Goal: Task Accomplishment & Management: Complete application form

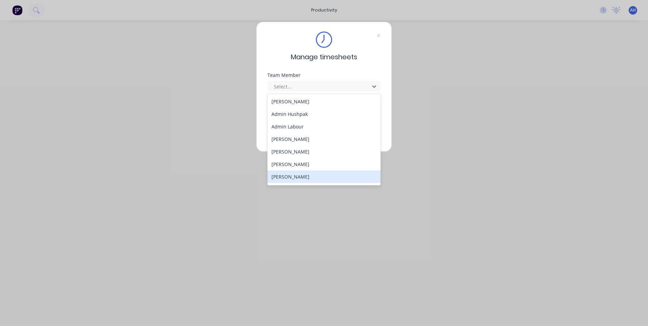
scroll to position [68, 0]
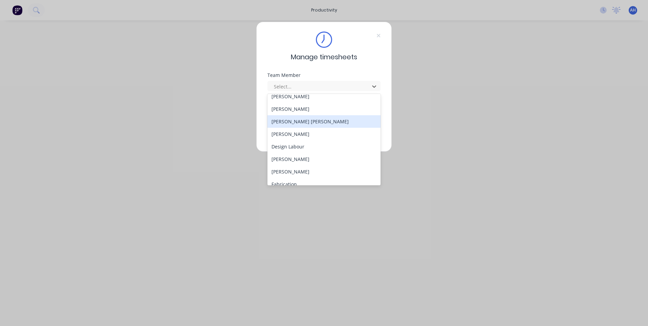
click at [302, 122] on div "[PERSON_NAME] [PERSON_NAME]" at bounding box center [323, 121] width 113 height 13
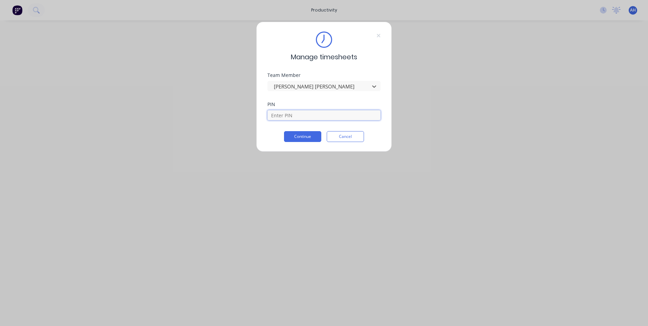
click at [290, 113] on input at bounding box center [323, 115] width 113 height 10
type input "2468"
click at [300, 136] on button "Continue" at bounding box center [302, 136] width 37 height 11
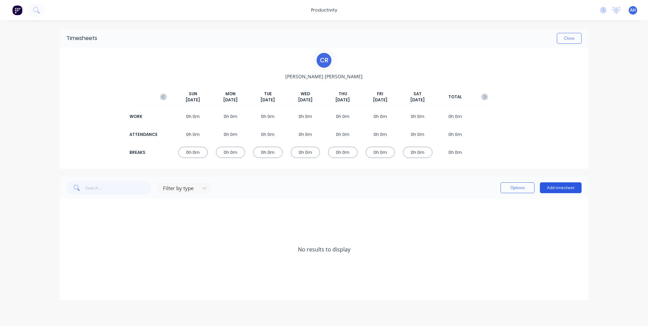
click at [570, 184] on button "Add timesheet" at bounding box center [561, 187] width 42 height 11
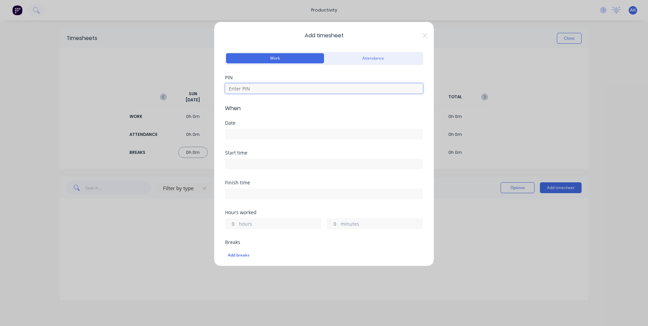
click at [283, 85] on input at bounding box center [324, 88] width 198 height 10
type input "2468"
click at [276, 121] on div "Date" at bounding box center [324, 123] width 198 height 5
click at [269, 128] on div at bounding box center [324, 133] width 198 height 13
click at [262, 135] on input at bounding box center [323, 134] width 197 height 10
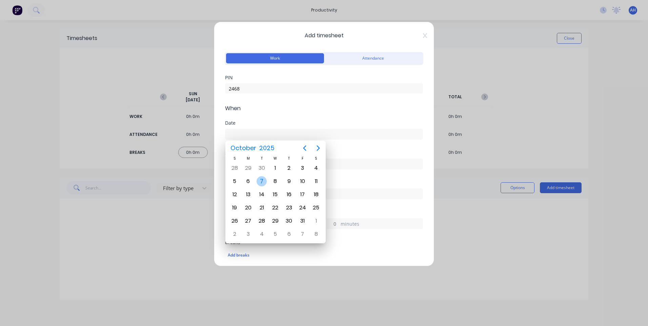
click at [261, 182] on div "7" at bounding box center [261, 181] width 10 height 10
type input "[DATE]"
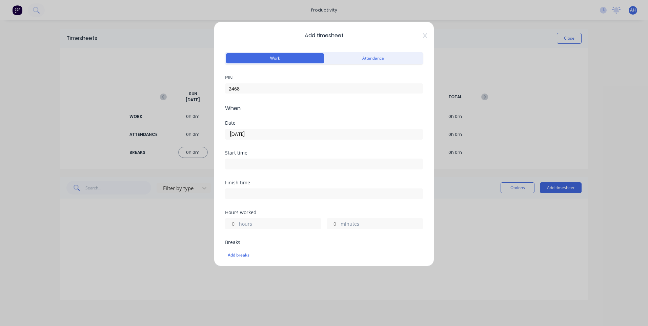
click at [245, 162] on input at bounding box center [323, 164] width 197 height 10
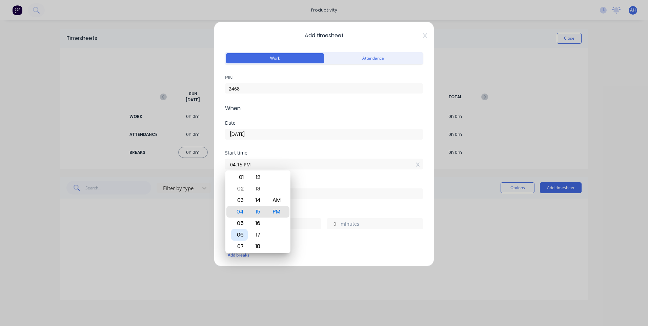
click at [240, 239] on div "06" at bounding box center [239, 235] width 17 height 12
click at [273, 201] on div "AM" at bounding box center [276, 200] width 17 height 12
type input "06:00 AM"
click at [261, 209] on div "00" at bounding box center [258, 212] width 17 height 12
click at [268, 153] on div "Start time" at bounding box center [324, 152] width 198 height 5
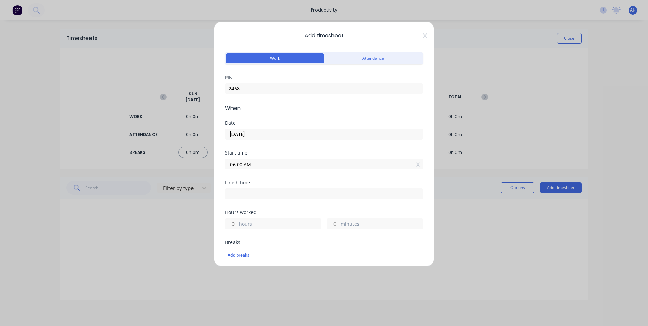
click at [255, 198] on input at bounding box center [323, 194] width 197 height 10
type input "04:15 PM"
type input "10"
type input "15"
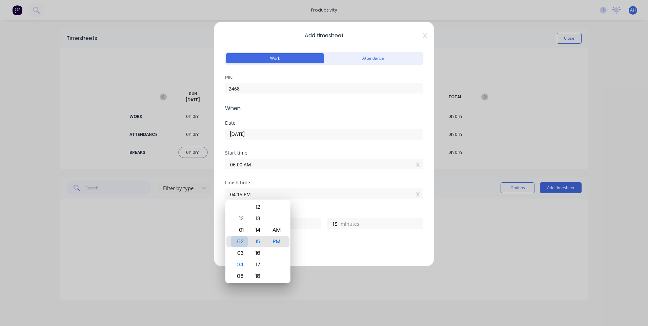
type input "02:15 PM"
type input "8"
type input "01:15 PM"
type input "7"
click at [243, 230] on div "12" at bounding box center [239, 230] width 17 height 12
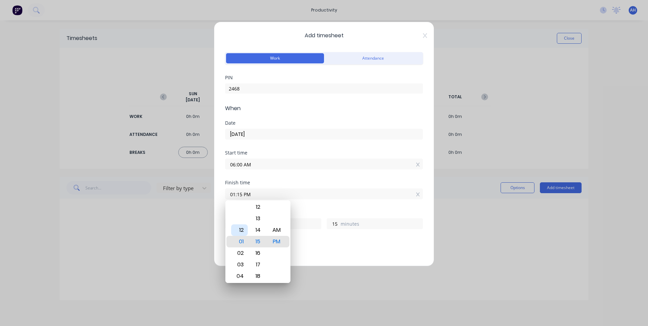
type input "12:15 PM"
type input "6"
type input "12:13 PM"
type input "13"
type input "12:17 PM"
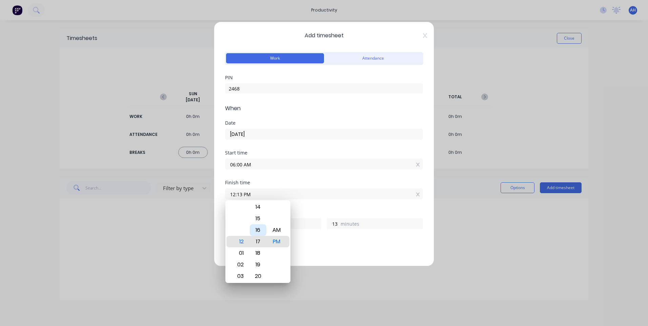
type input "17"
type input "12:22 PM"
type input "22"
type input "12:24 PM"
type input "24"
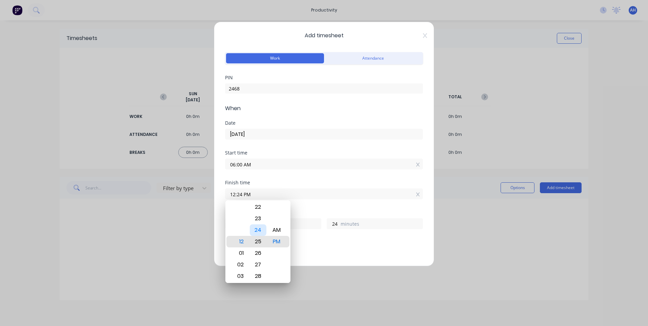
type input "12:25 PM"
type input "25"
type input "12:27 PM"
type input "27"
type input "12:28 PM"
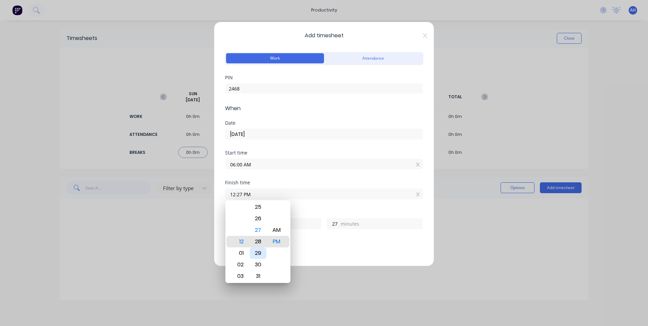
type input "28"
type input "12:29 PM"
type input "29"
click at [263, 253] on div "30" at bounding box center [258, 253] width 17 height 12
type input "12:30 PM"
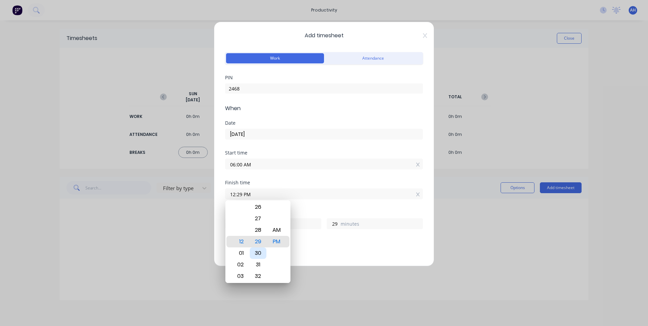
type input "30"
click at [266, 176] on div "Start time 06:00 AM" at bounding box center [324, 165] width 198 height 30
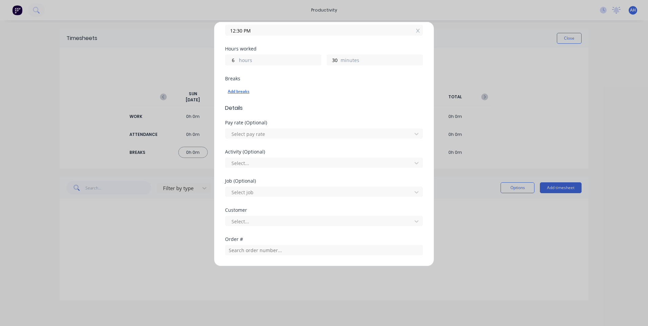
scroll to position [169, 0]
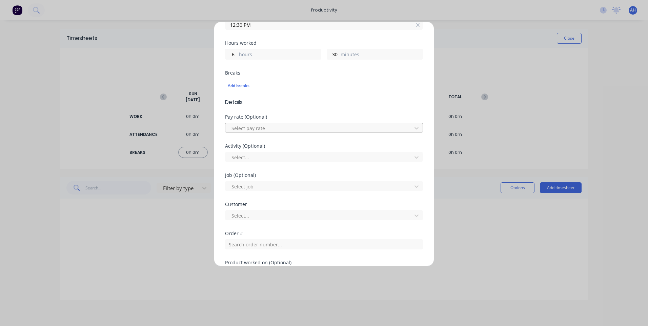
click at [249, 129] on div at bounding box center [320, 128] width 178 height 8
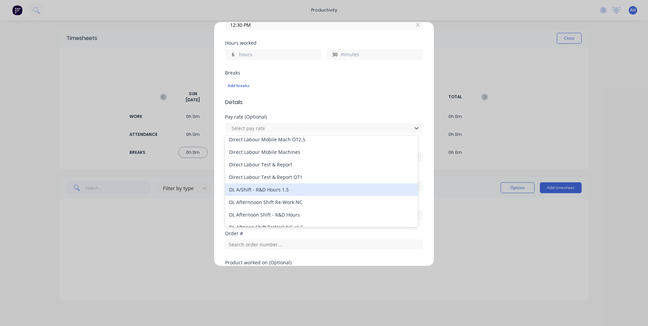
scroll to position [471, 0]
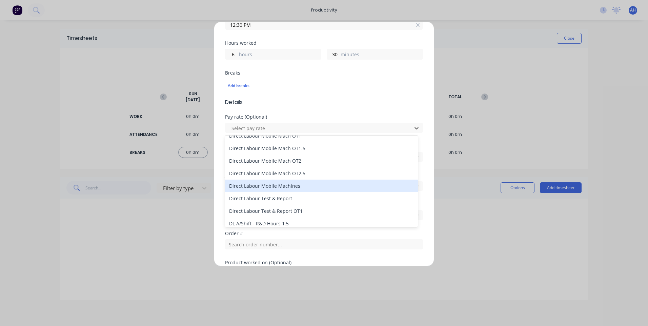
click at [308, 188] on div "Direct Labour Mobile Machines" at bounding box center [321, 186] width 193 height 13
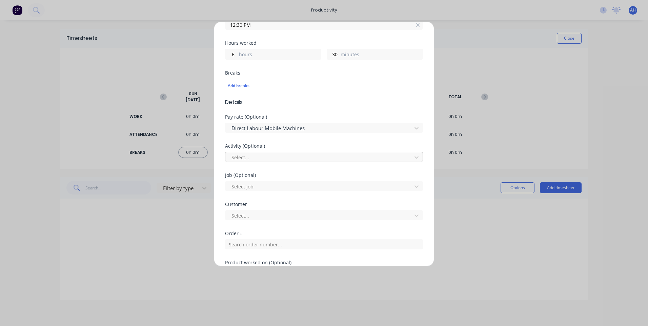
click at [245, 157] on div at bounding box center [320, 157] width 178 height 8
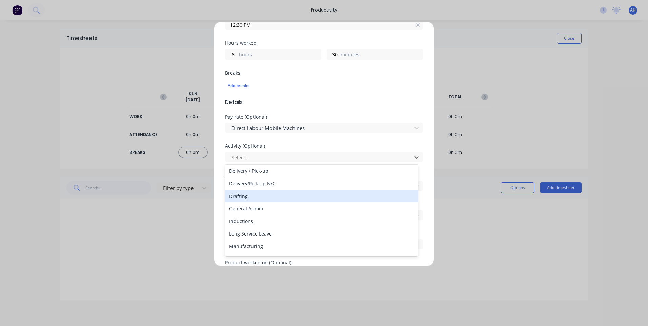
scroll to position [68, 0]
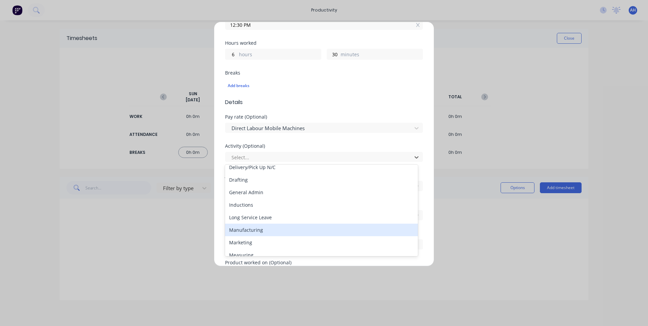
click at [259, 227] on div "Manufacturing" at bounding box center [321, 230] width 193 height 13
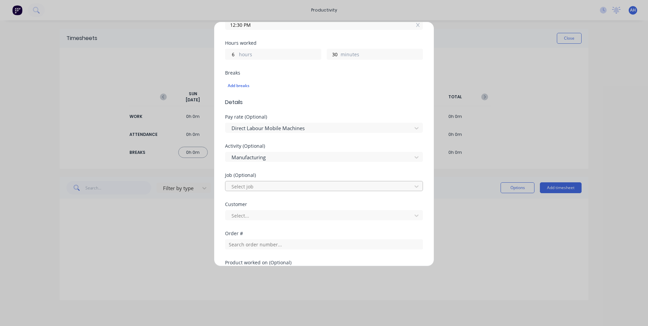
click at [254, 186] on div at bounding box center [320, 186] width 178 height 8
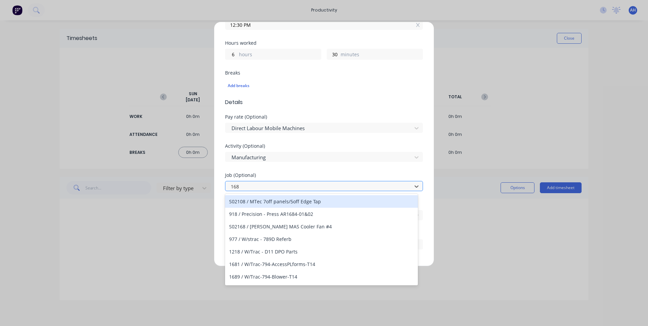
type input "1682"
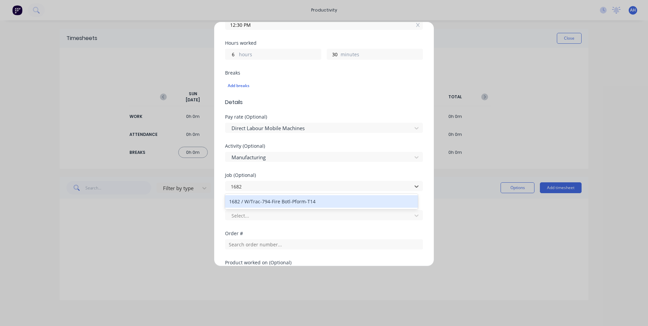
click at [302, 199] on div "1682 / W/Trac-794-Fire Botl-Pform-T14" at bounding box center [321, 201] width 193 height 13
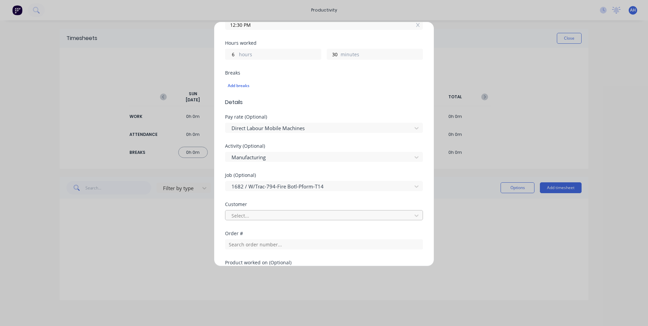
click at [266, 213] on div at bounding box center [320, 215] width 178 height 8
click at [260, 229] on div "Select customer" at bounding box center [321, 230] width 193 height 13
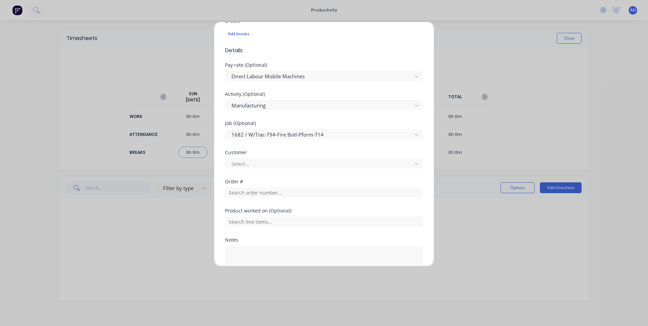
scroll to position [237, 0]
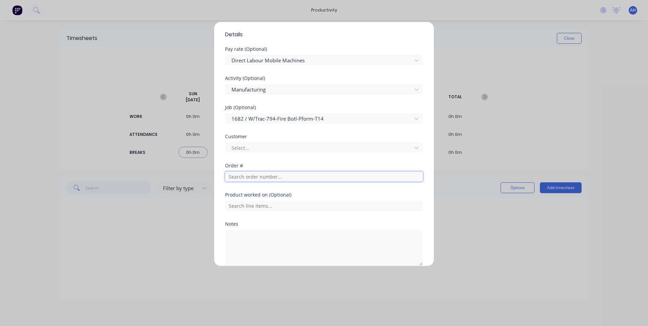
click at [252, 176] on input "text" at bounding box center [324, 176] width 198 height 10
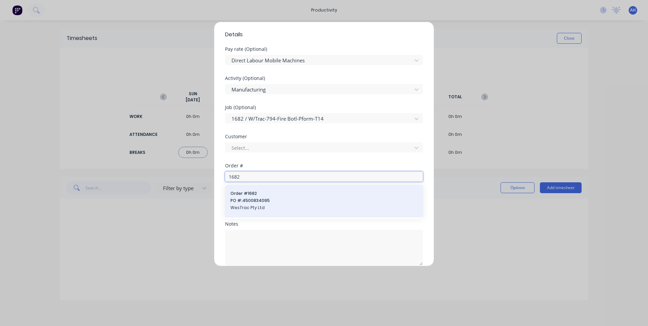
type input "1682"
click at [262, 203] on span "PO #: 4500834095" at bounding box center [323, 201] width 187 height 6
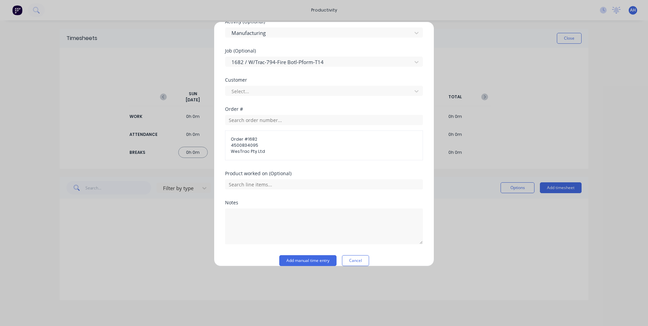
scroll to position [303, 0]
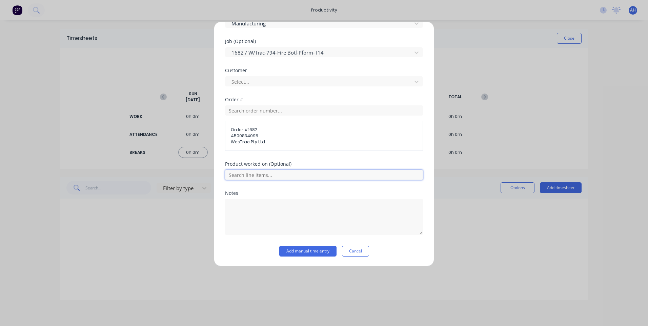
click at [261, 176] on input "text" at bounding box center [324, 175] width 198 height 10
click at [284, 213] on div "406513-006-2-PLATFORM, FIRE SYSTEM BOTTLES" at bounding box center [324, 208] width 198 height 17
click at [281, 175] on input "text" at bounding box center [324, 175] width 198 height 10
click at [270, 181] on div "Product worked on (Optional)" at bounding box center [324, 176] width 198 height 29
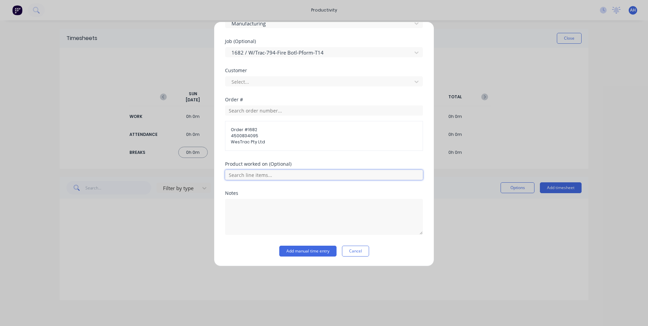
click at [268, 177] on input "text" at bounding box center [324, 175] width 198 height 10
click at [280, 209] on span "406513-006-2-PLATFORM, FIRE SYSTEM BOTTLES" at bounding box center [329, 209] width 176 height 6
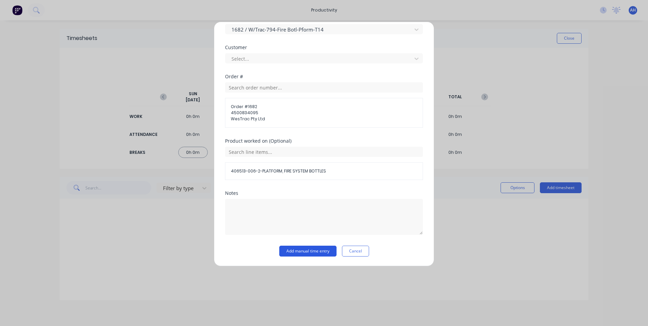
click at [313, 250] on button "Add manual time entry" at bounding box center [307, 251] width 57 height 11
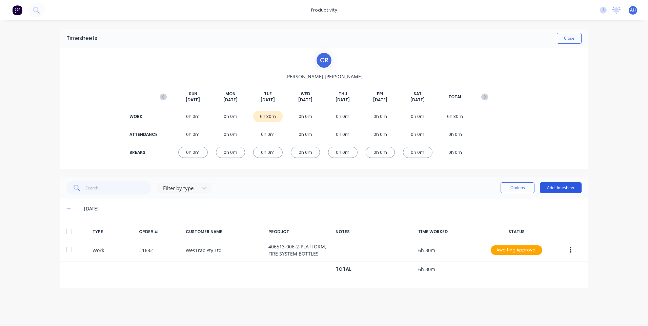
click at [560, 189] on button "Add timesheet" at bounding box center [561, 187] width 42 height 11
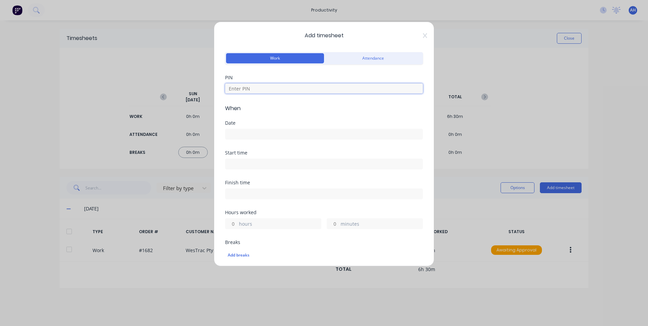
click at [256, 89] on input at bounding box center [324, 88] width 198 height 10
type input "2468"
click at [257, 136] on input at bounding box center [323, 134] width 197 height 10
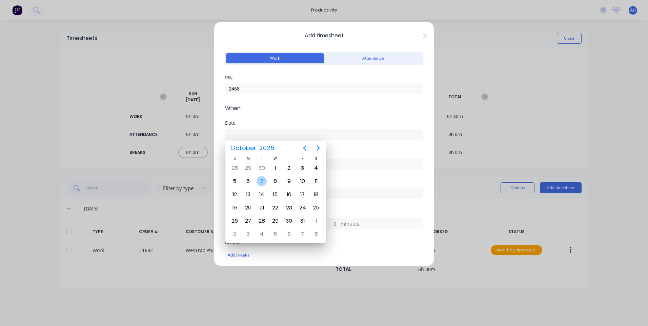
click at [263, 183] on div "7" at bounding box center [261, 181] width 10 height 10
type input "[DATE]"
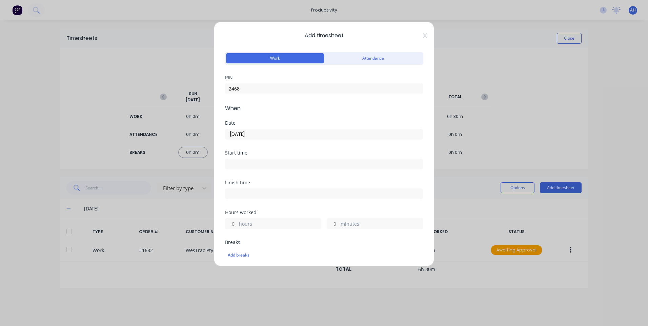
click at [251, 166] on input at bounding box center [323, 164] width 197 height 10
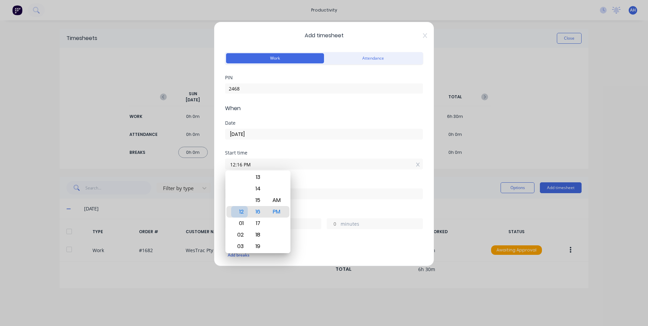
click at [244, 211] on div "12" at bounding box center [239, 212] width 17 height 12
click at [259, 203] on div "30" at bounding box center [258, 200] width 17 height 12
type input "12:30 PM"
click at [279, 152] on div "Start time" at bounding box center [324, 152] width 198 height 5
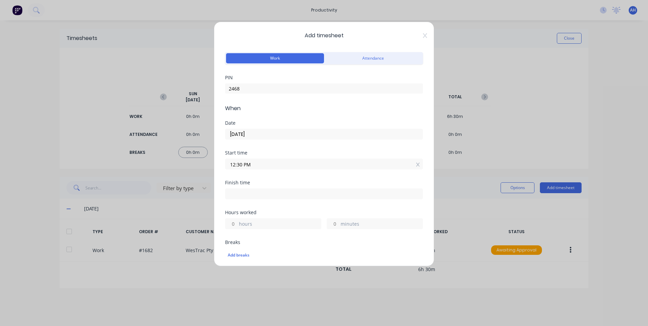
click at [255, 193] on input at bounding box center [323, 194] width 197 height 10
type input "04:17 PM"
type input "3"
type input "47"
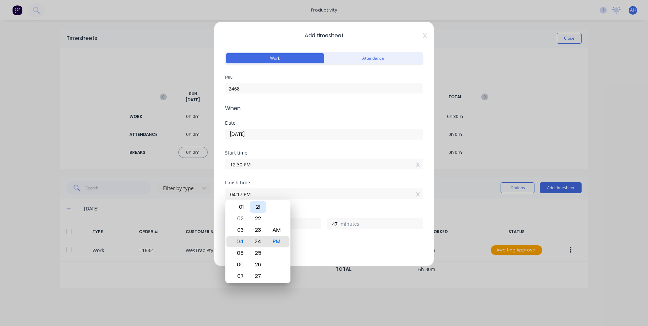
type input "04:24 PM"
type input "54"
type input "04:30 PM"
type input "4"
type input "0"
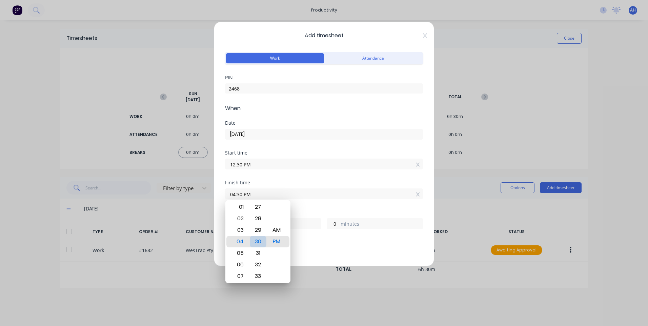
click at [260, 244] on div "30" at bounding box center [258, 242] width 17 height 12
click at [270, 176] on div "Start time 12:30 PM" at bounding box center [324, 165] width 198 height 30
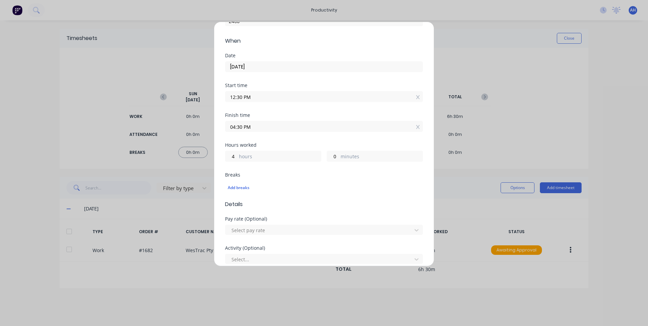
scroll to position [68, 0]
click at [244, 190] on div "Add breaks" at bounding box center [324, 187] width 192 height 9
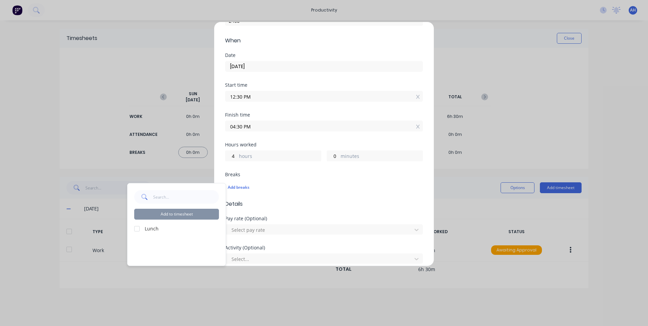
click at [136, 228] on div at bounding box center [137, 229] width 14 height 14
click at [171, 215] on button "Add to timesheet" at bounding box center [176, 214] width 85 height 11
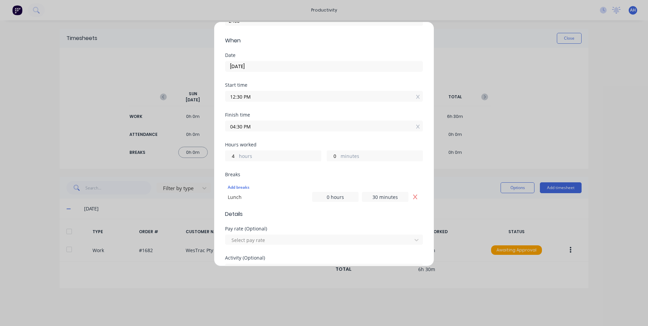
scroll to position [169, 0]
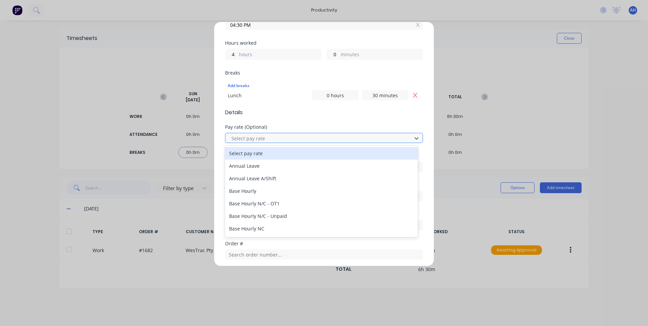
click at [257, 141] on div at bounding box center [320, 138] width 178 height 8
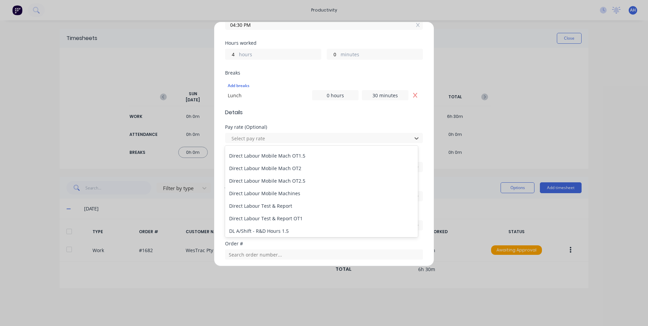
scroll to position [471, 0]
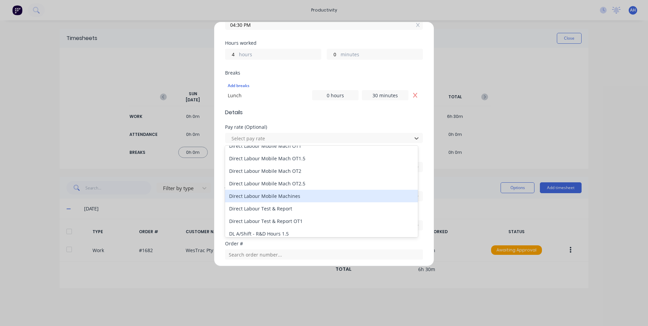
click at [298, 200] on div "Direct Labour Mobile Machines" at bounding box center [321, 196] width 193 height 13
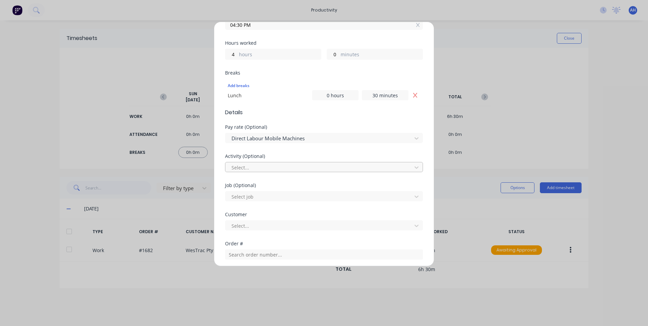
scroll to position [203, 0]
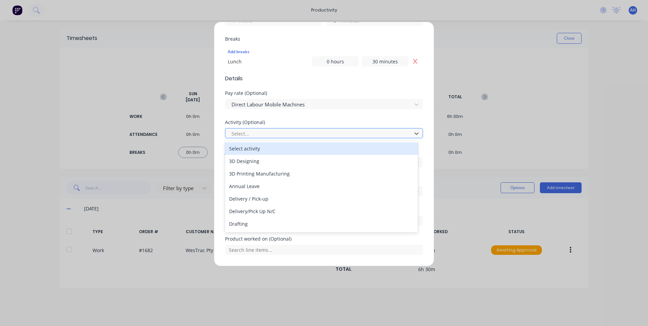
click at [257, 132] on div at bounding box center [320, 133] width 178 height 8
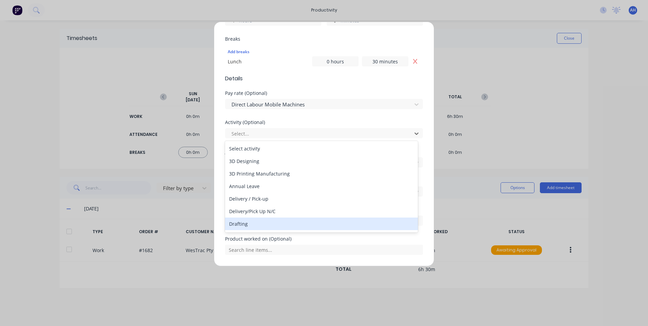
scroll to position [68, 0]
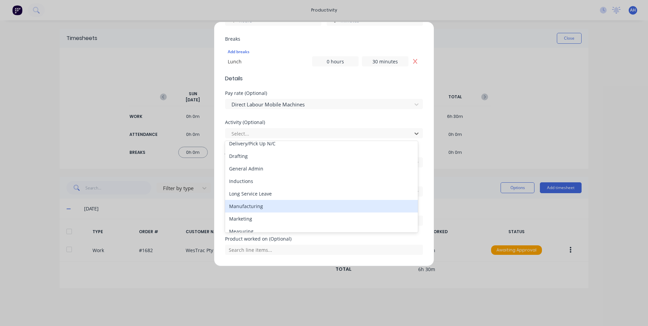
click at [266, 208] on div "Manufacturing" at bounding box center [321, 206] width 193 height 13
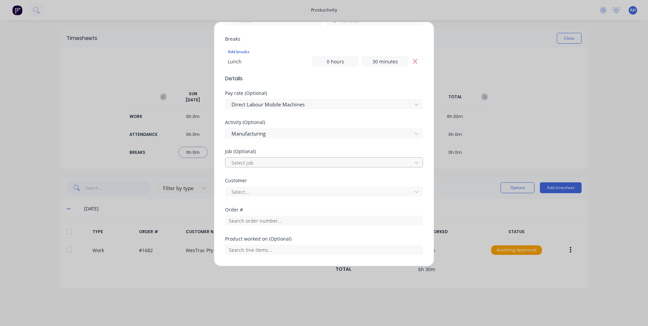
click at [267, 162] on div at bounding box center [320, 163] width 178 height 8
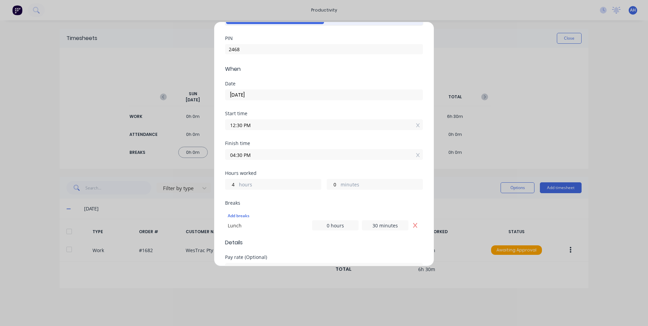
scroll to position [34, 0]
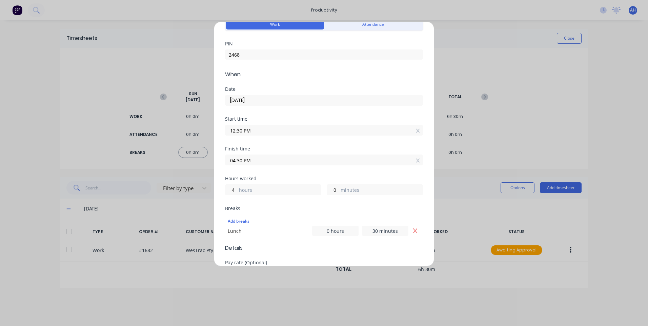
click at [258, 159] on input "04:30 PM" at bounding box center [323, 160] width 197 height 10
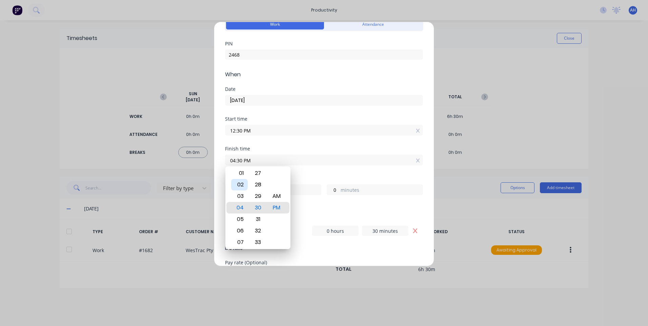
click at [243, 187] on div "02" at bounding box center [239, 185] width 17 height 12
type input "02:30 PM"
type input "2"
click at [268, 145] on div "Start time 12:30 PM" at bounding box center [324, 132] width 198 height 30
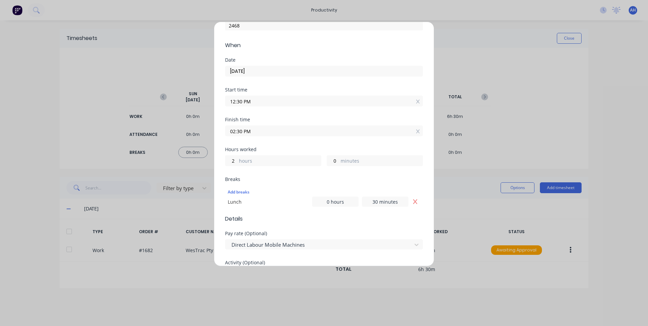
scroll to position [237, 0]
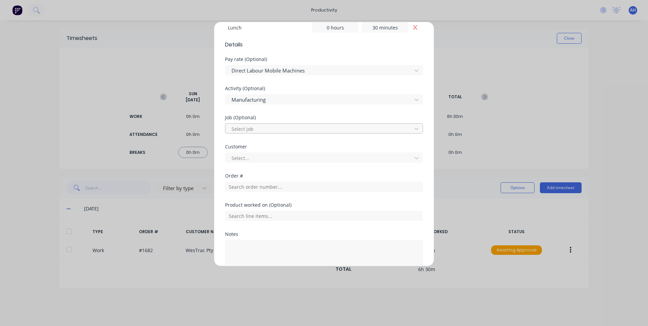
click at [263, 129] on div at bounding box center [320, 129] width 178 height 8
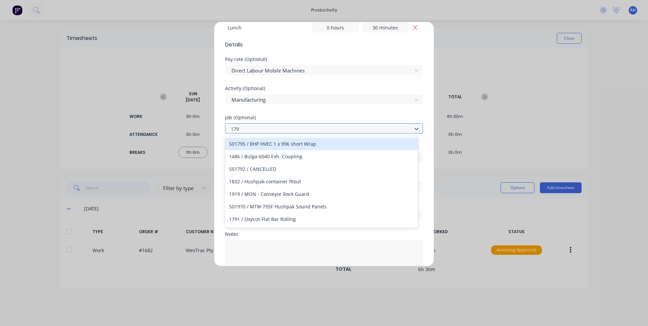
type input "1799"
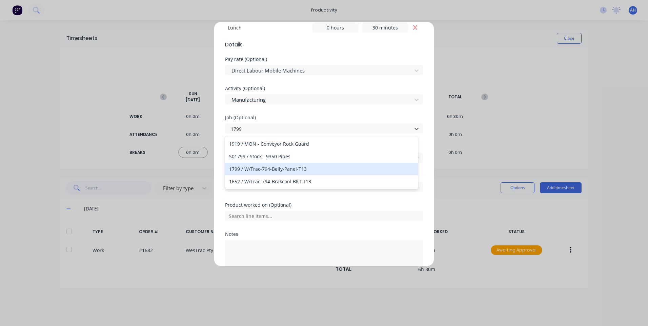
click at [312, 169] on div "1799 / W/Trac-794-Belly-Panel-T13" at bounding box center [321, 169] width 193 height 13
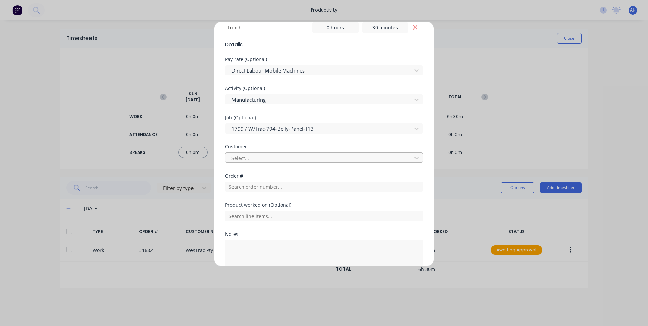
click at [267, 158] on div at bounding box center [320, 158] width 178 height 8
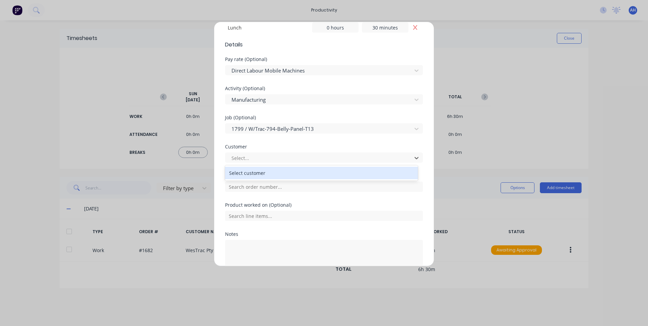
click at [264, 173] on div "Select customer" at bounding box center [321, 173] width 193 height 13
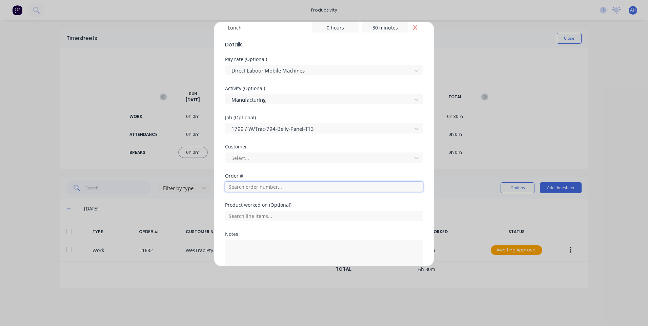
click at [265, 187] on input "text" at bounding box center [324, 187] width 198 height 10
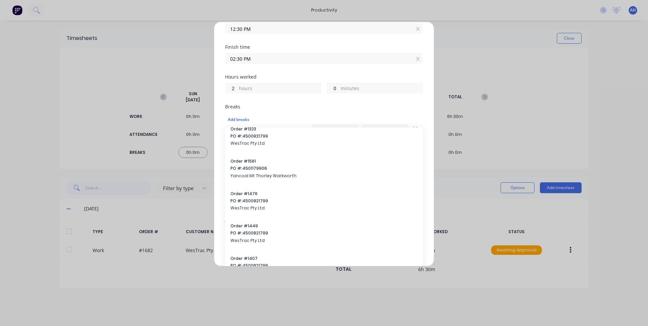
scroll to position [0, 0]
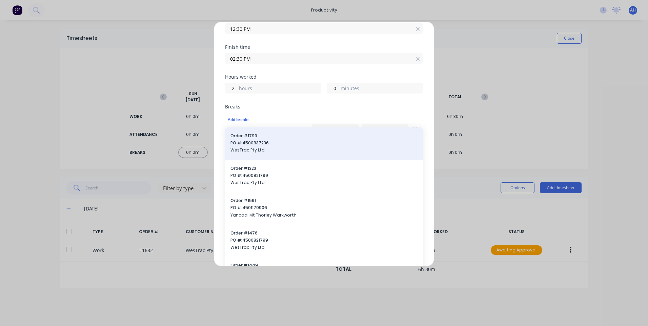
type input "1799"
click at [284, 146] on span "PO #: 4500837236" at bounding box center [323, 143] width 187 height 6
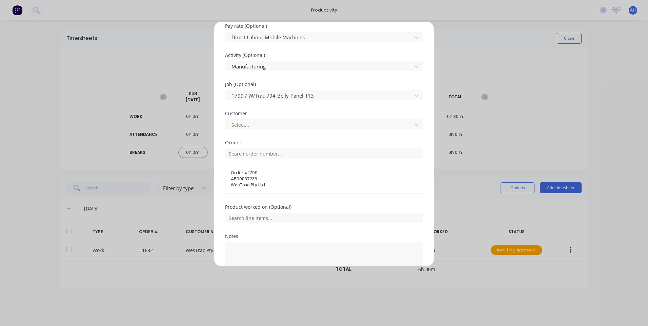
scroll to position [271, 0]
click at [251, 119] on div "Select..." at bounding box center [324, 124] width 198 height 10
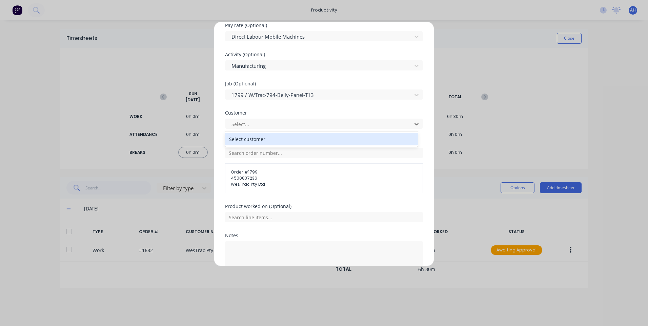
click at [250, 138] on div "Select customer" at bounding box center [321, 139] width 193 height 13
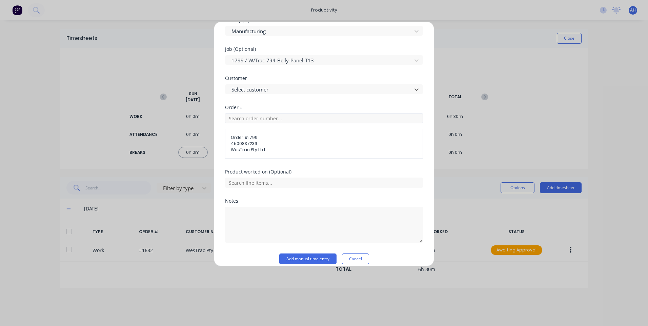
scroll to position [313, 0]
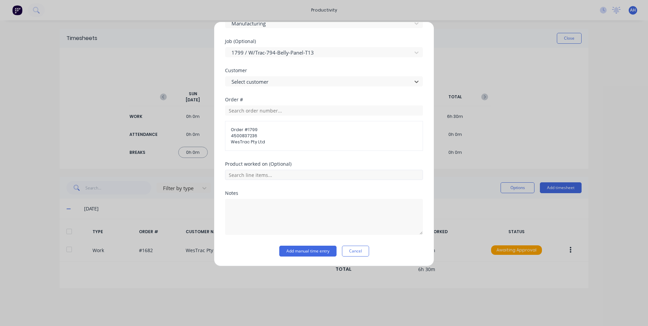
drag, startPoint x: 257, startPoint y: 182, endPoint x: 256, endPoint y: 178, distance: 4.5
click at [256, 180] on div "Product worked on (Optional)" at bounding box center [324, 176] width 198 height 29
click at [256, 178] on input "text" at bounding box center [324, 175] width 198 height 10
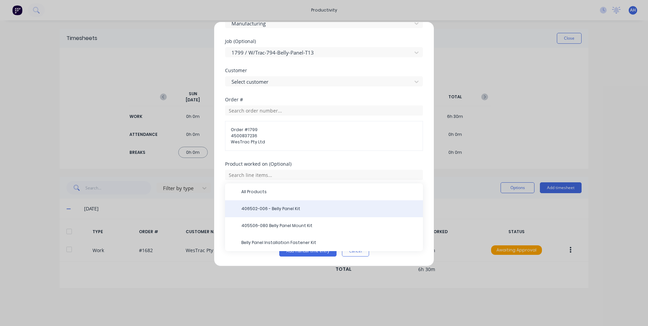
click at [299, 205] on div "406502-006 - Belly Panel Kit" at bounding box center [324, 208] width 198 height 17
click at [276, 204] on div "406502-006 - Belly Panel Kit" at bounding box center [324, 208] width 198 height 17
click at [280, 205] on div "406502-006 - Belly Panel Kit" at bounding box center [324, 208] width 198 height 17
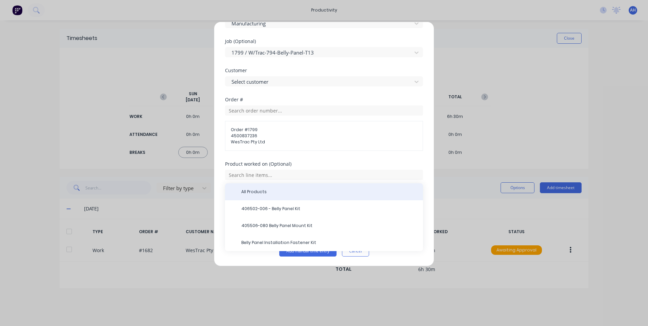
drag, startPoint x: 280, startPoint y: 205, endPoint x: 349, endPoint y: 192, distance: 70.0
click at [349, 192] on span "All Products" at bounding box center [329, 192] width 176 height 6
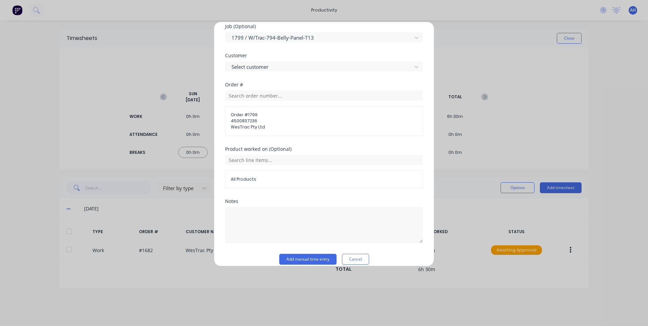
scroll to position [336, 0]
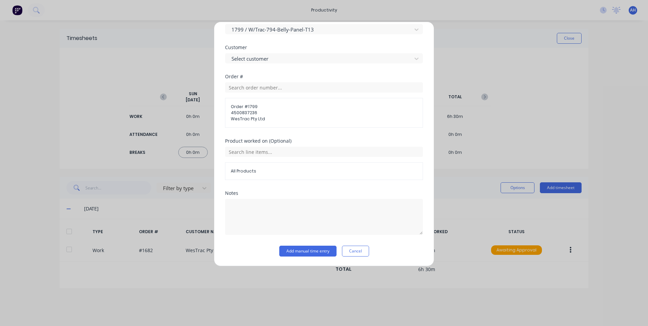
click at [252, 167] on div "All Products" at bounding box center [324, 171] width 198 height 18
click at [262, 173] on span "All Products" at bounding box center [324, 171] width 186 height 6
click at [303, 245] on div "Notes" at bounding box center [324, 218] width 198 height 55
click at [304, 253] on button "Add manual time entry" at bounding box center [307, 251] width 57 height 11
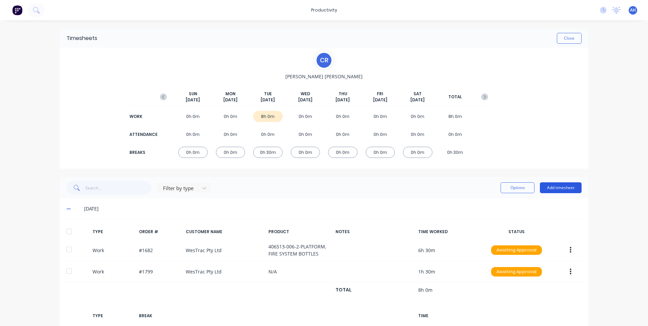
click at [560, 191] on button "Add timesheet" at bounding box center [561, 187] width 42 height 11
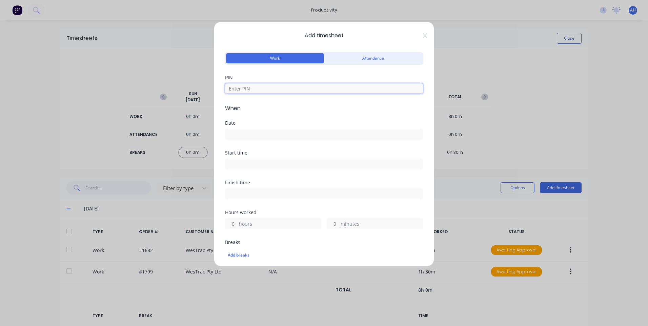
click at [271, 90] on input at bounding box center [324, 88] width 198 height 10
type input "2468"
click at [269, 133] on input at bounding box center [323, 134] width 197 height 10
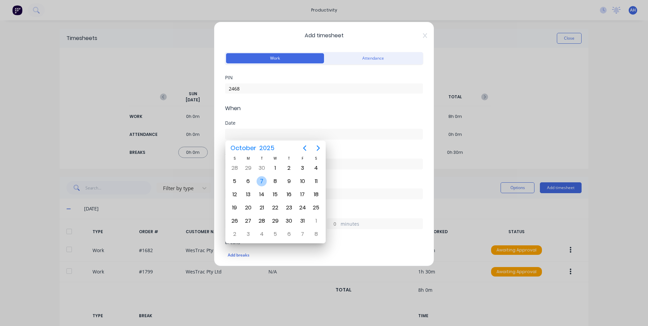
click at [261, 183] on div "7" at bounding box center [261, 181] width 10 height 10
type input "[DATE]"
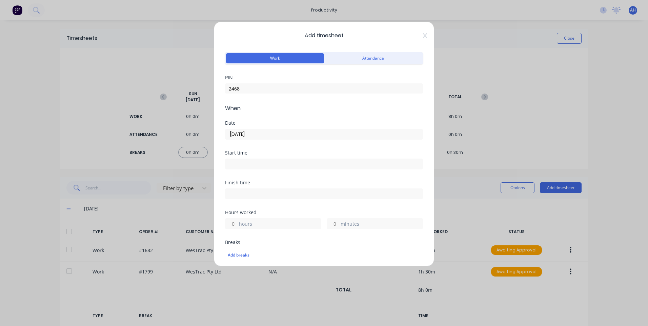
click at [242, 162] on input at bounding box center [323, 164] width 197 height 10
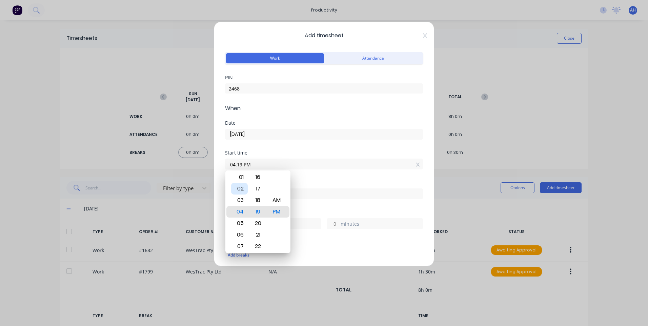
click at [245, 189] on div "02" at bounding box center [239, 189] width 17 height 12
type input "02:30 PM"
click at [264, 210] on div "30" at bounding box center [258, 212] width 17 height 12
click at [282, 154] on div "Start time" at bounding box center [324, 152] width 198 height 5
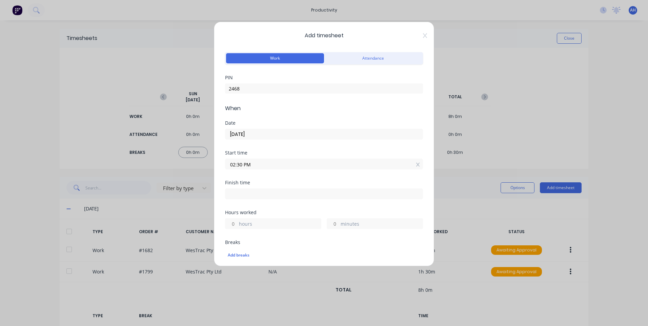
click at [257, 193] on input at bounding box center [323, 194] width 197 height 10
type input "04:19 PM"
type input "1"
type input "49"
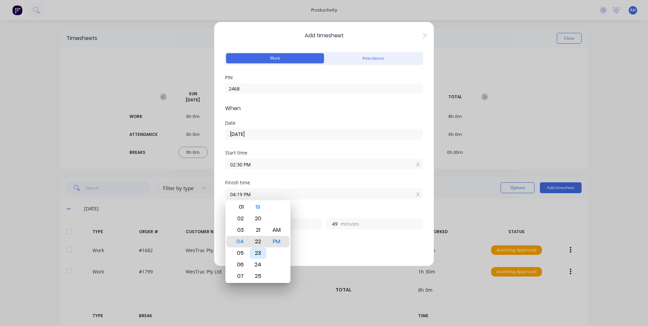
type input "04:22 PM"
type input "52"
type input "04:27 PM"
type input "57"
type input "04:29 PM"
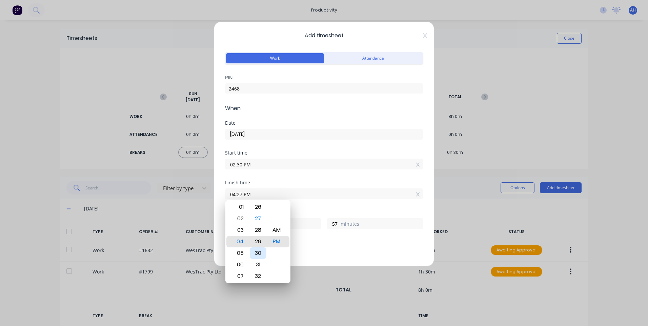
type input "59"
type input "04:30 PM"
type input "2"
type input "0"
click at [261, 240] on div "30" at bounding box center [258, 242] width 17 height 12
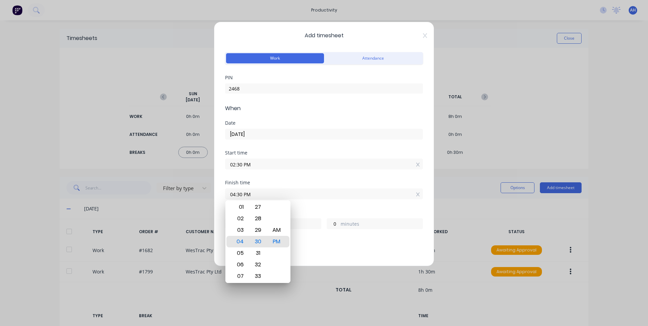
click at [263, 177] on div "Start time 02:30 PM" at bounding box center [324, 165] width 198 height 30
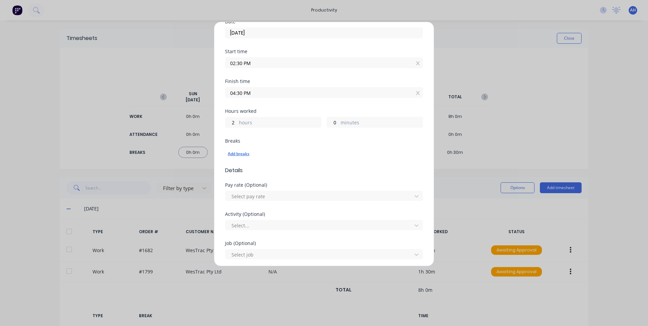
scroll to position [102, 0]
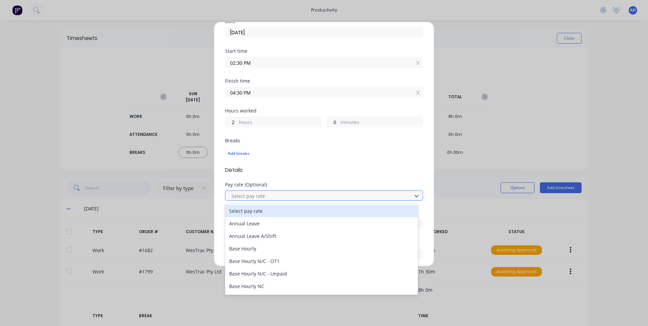
click at [261, 194] on div at bounding box center [320, 196] width 178 height 8
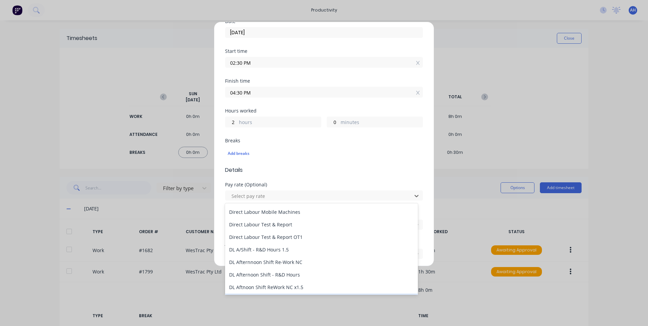
scroll to position [508, 0]
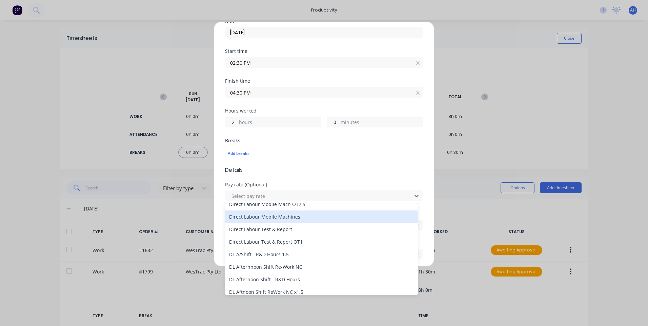
click at [307, 215] on div "Direct Labour Mobile Machines" at bounding box center [321, 216] width 193 height 13
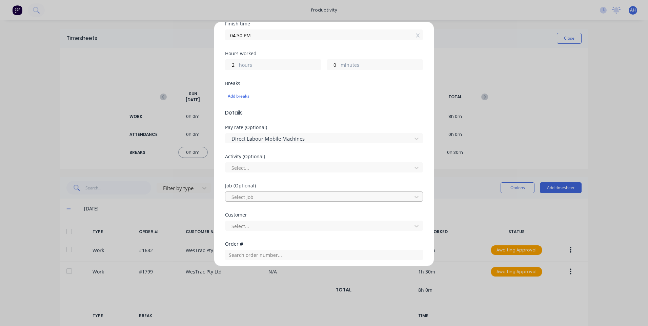
scroll to position [169, 0]
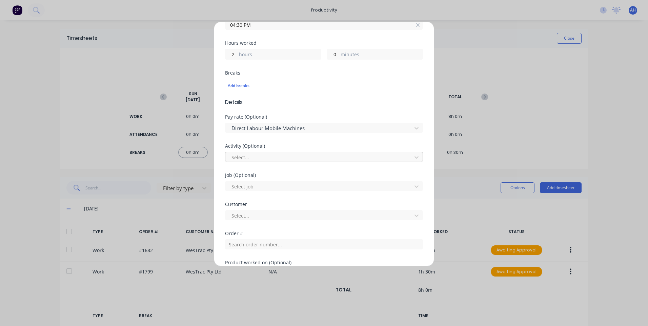
click at [251, 158] on div at bounding box center [320, 157] width 178 height 8
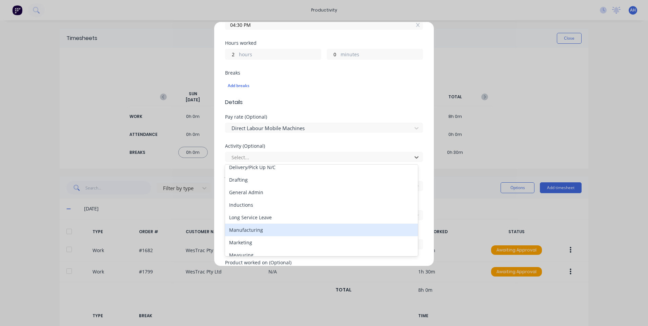
click at [262, 233] on div "Manufacturing" at bounding box center [321, 230] width 193 height 13
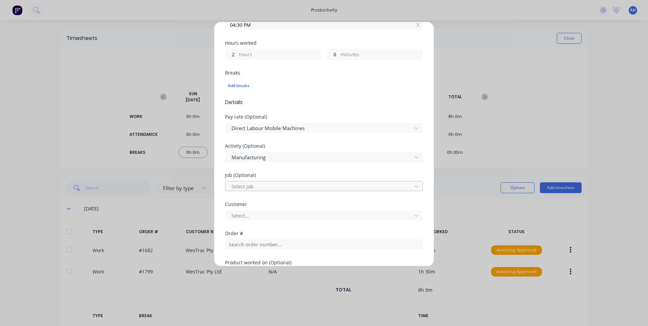
click at [243, 186] on div at bounding box center [320, 186] width 178 height 8
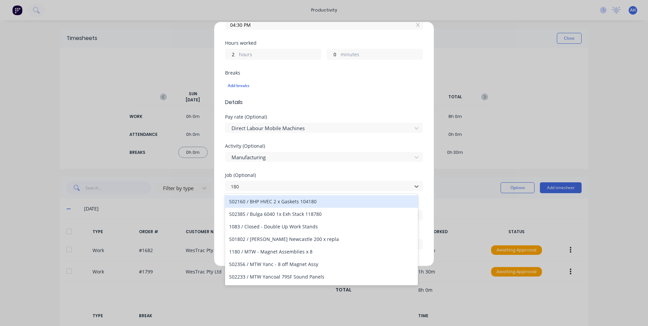
type input "1801"
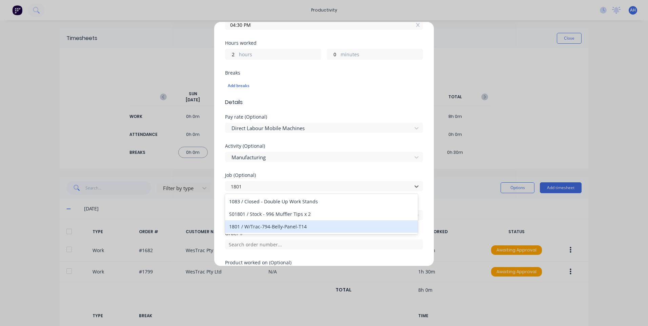
click at [307, 222] on div "1801 / W/Trac-794-Belly-Panel-T14" at bounding box center [321, 226] width 193 height 13
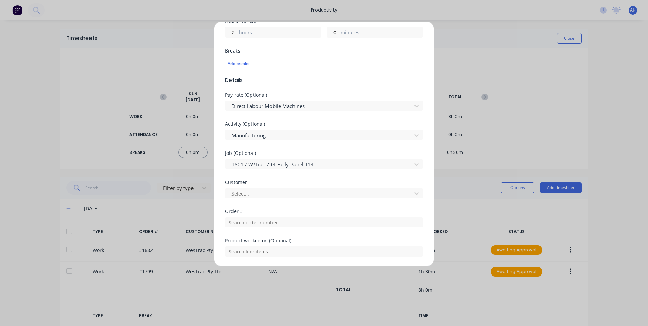
scroll to position [203, 0]
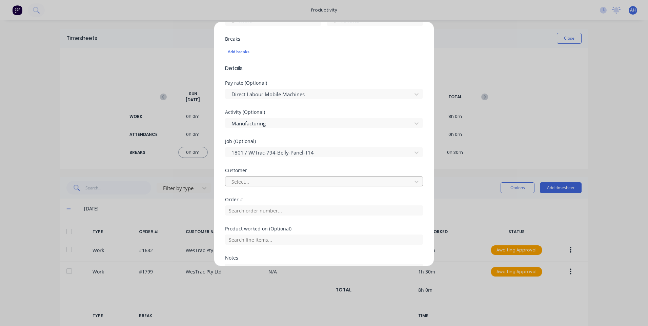
click at [259, 180] on div at bounding box center [320, 182] width 178 height 8
click at [255, 197] on div "Select customer" at bounding box center [321, 196] width 193 height 13
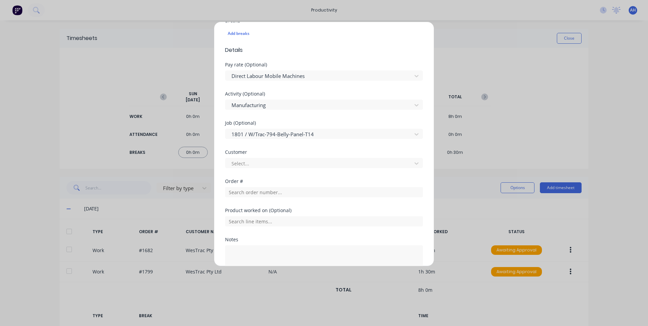
scroll to position [237, 0]
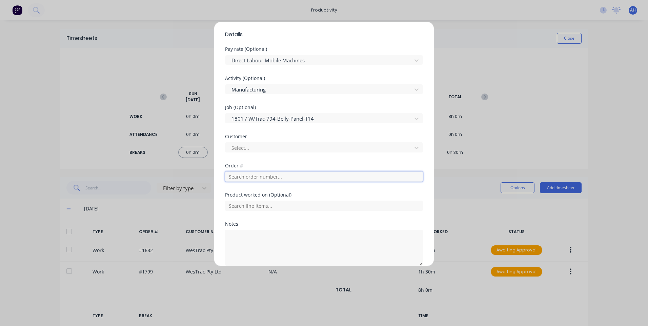
click at [259, 179] on input "text" at bounding box center [324, 176] width 198 height 10
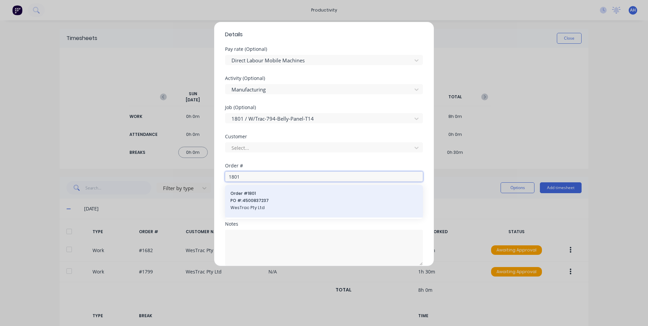
type input "1801"
click at [252, 198] on span "PO #: 4500837237" at bounding box center [323, 201] width 187 height 6
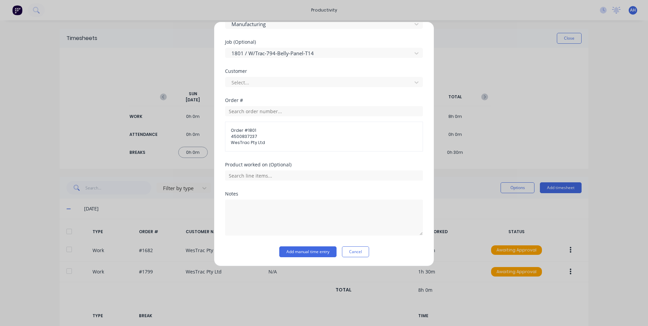
scroll to position [303, 0]
click at [249, 174] on input "text" at bounding box center [324, 175] width 198 height 10
click at [313, 208] on span "406502-006 - Belly Panel Kit" at bounding box center [329, 209] width 176 height 6
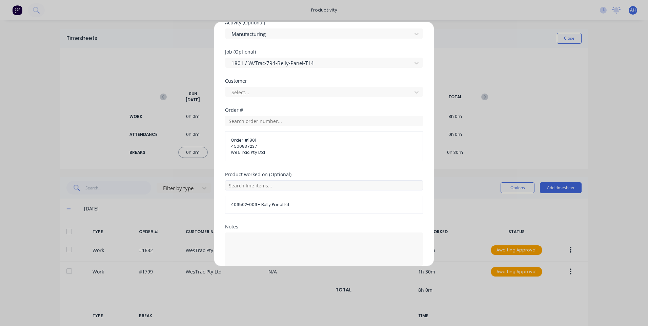
scroll to position [292, 0]
click at [246, 94] on div at bounding box center [320, 92] width 178 height 8
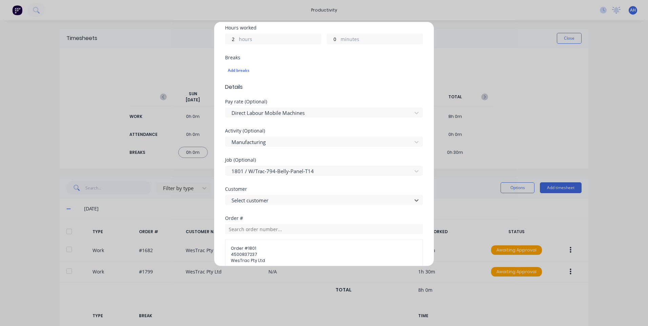
scroll to position [326, 0]
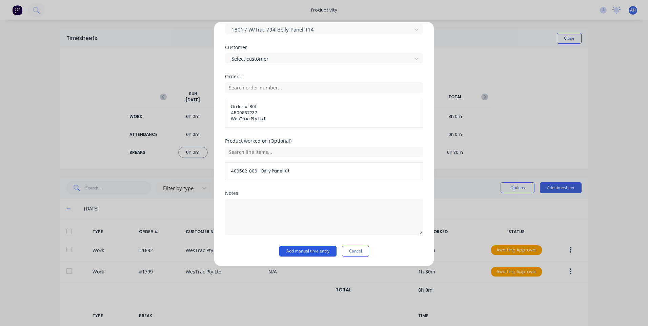
click at [311, 247] on button "Add manual time entry" at bounding box center [307, 251] width 57 height 11
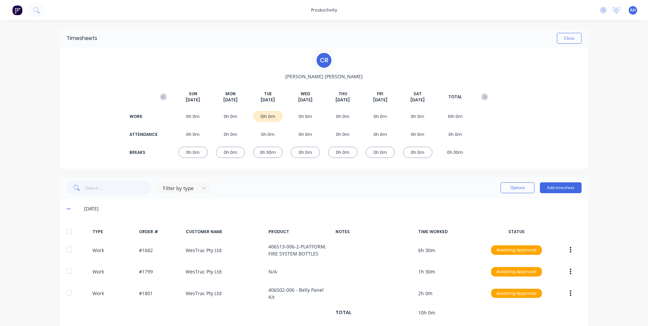
drag, startPoint x: 571, startPoint y: 36, endPoint x: 574, endPoint y: 27, distance: 9.3
click at [572, 29] on div "Timesheets Close" at bounding box center [324, 38] width 529 height 19
click at [567, 40] on button "Close" at bounding box center [569, 38] width 25 height 11
